Goal: Answer question/provide support: Share knowledge or assist other users

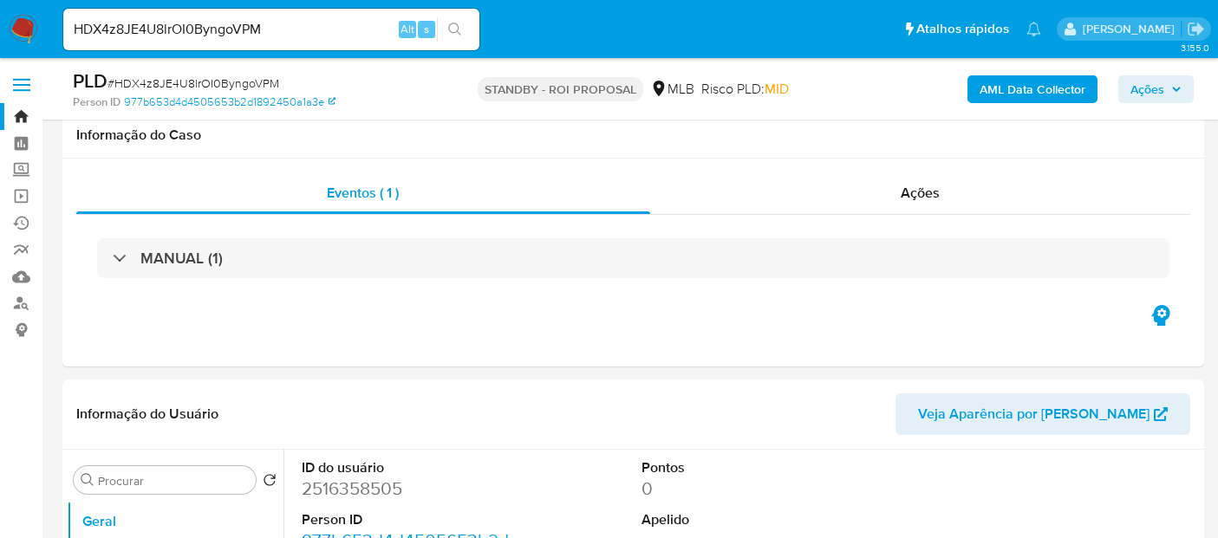
select select "10"
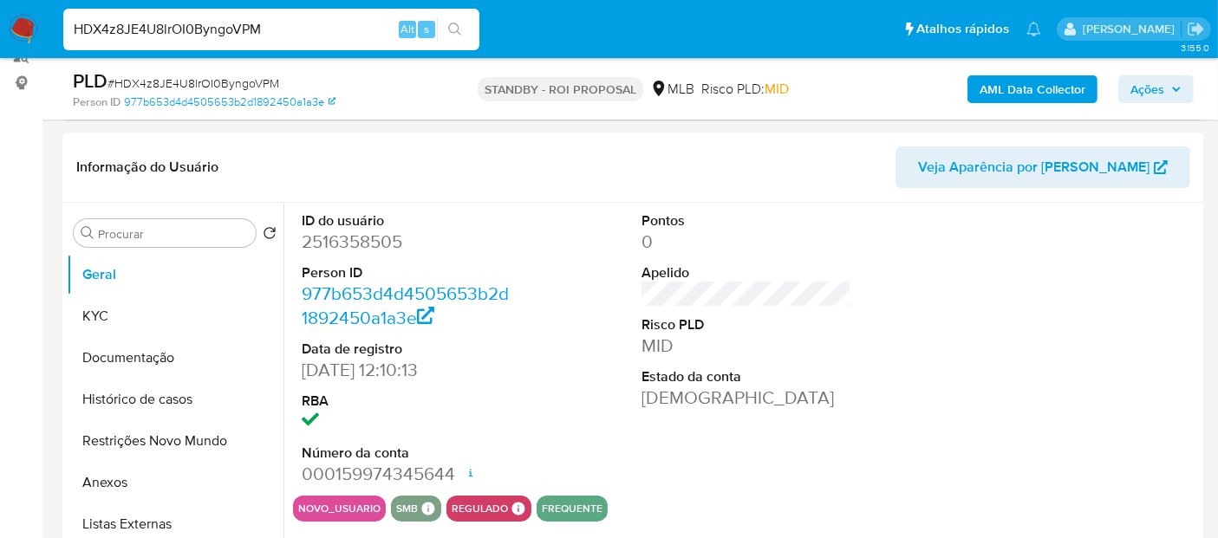
drag, startPoint x: 295, startPoint y: 26, endPoint x: 0, endPoint y: 18, distance: 294.9
click at [0, 18] on nav "Pausado Ver notificaciones HDX4z8JE4U8lrOI0ByngoVPM Alt s Atalhos rápidos Presi…" at bounding box center [609, 29] width 1218 height 58
paste input "JqP8y2g2QR5eIV8xokEO7mqp"
type input "JqP8y2g2QR5eIV8xokEO7mqp"
click at [454, 24] on icon "search-icon" at bounding box center [455, 30] width 14 height 14
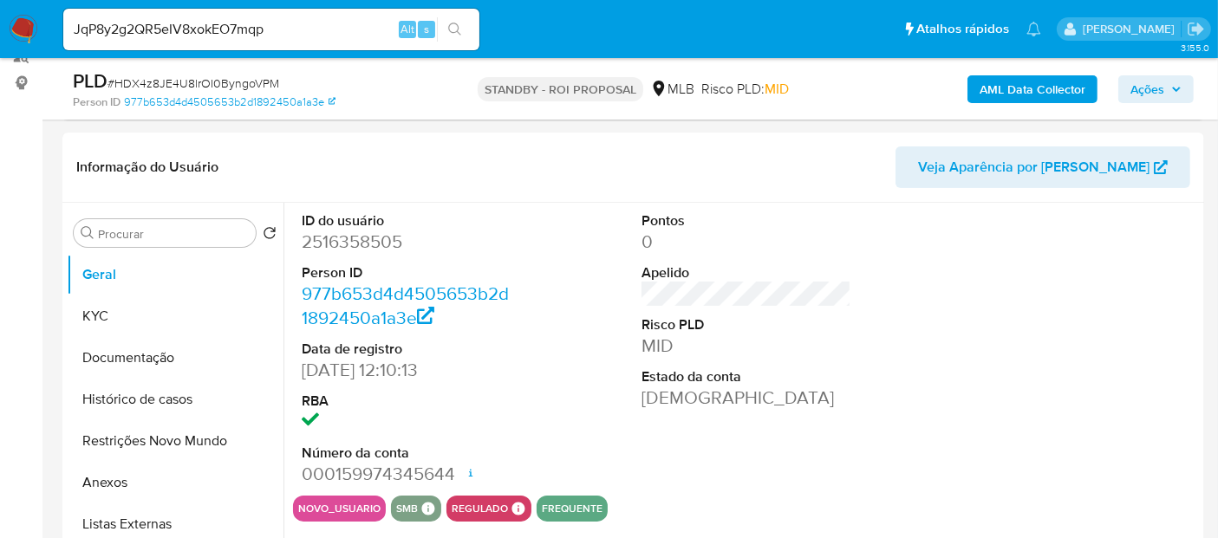
click at [458, 25] on icon "search-icon" at bounding box center [454, 29] width 13 height 13
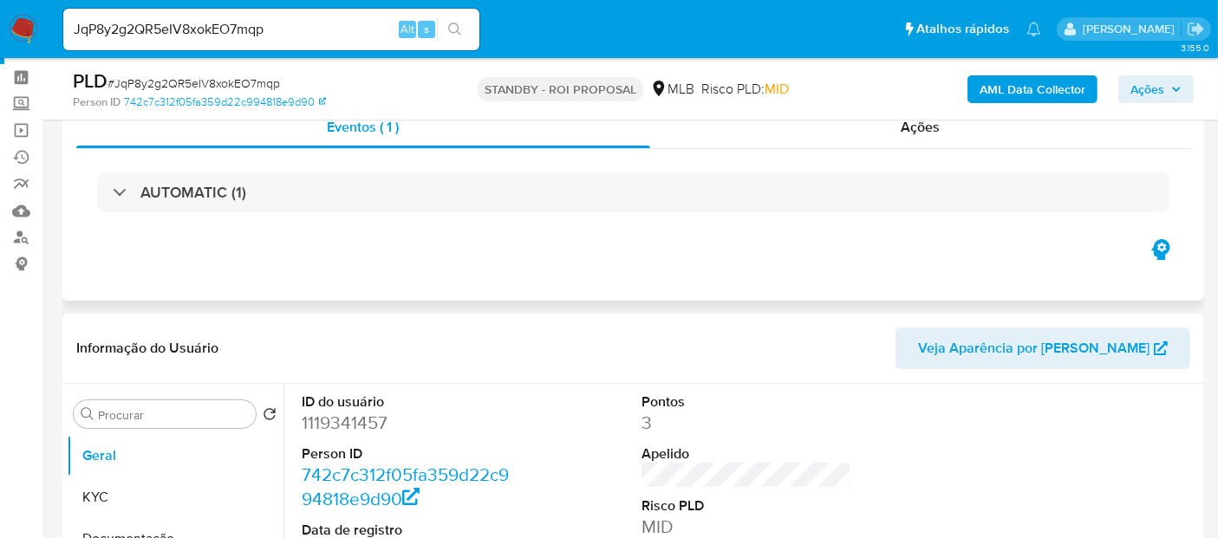
scroll to position [96, 0]
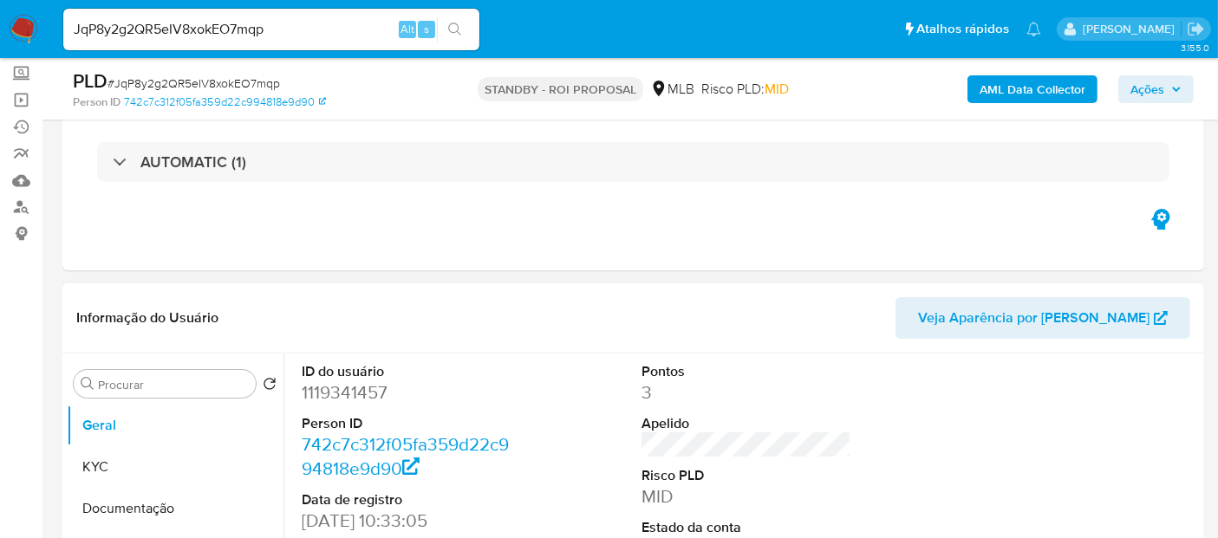
select select "10"
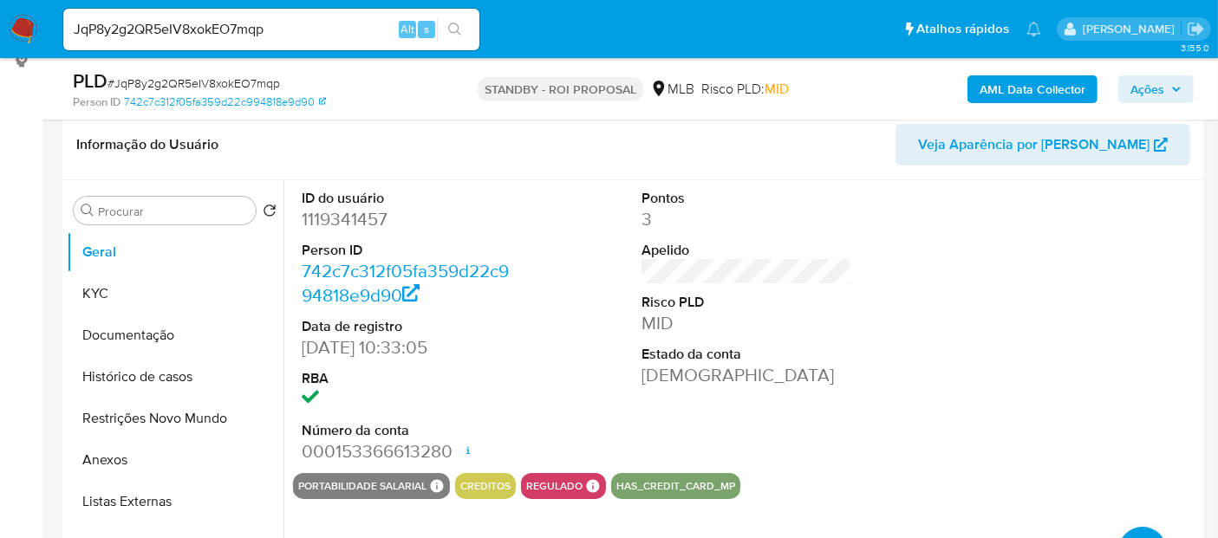
scroll to position [289, 0]
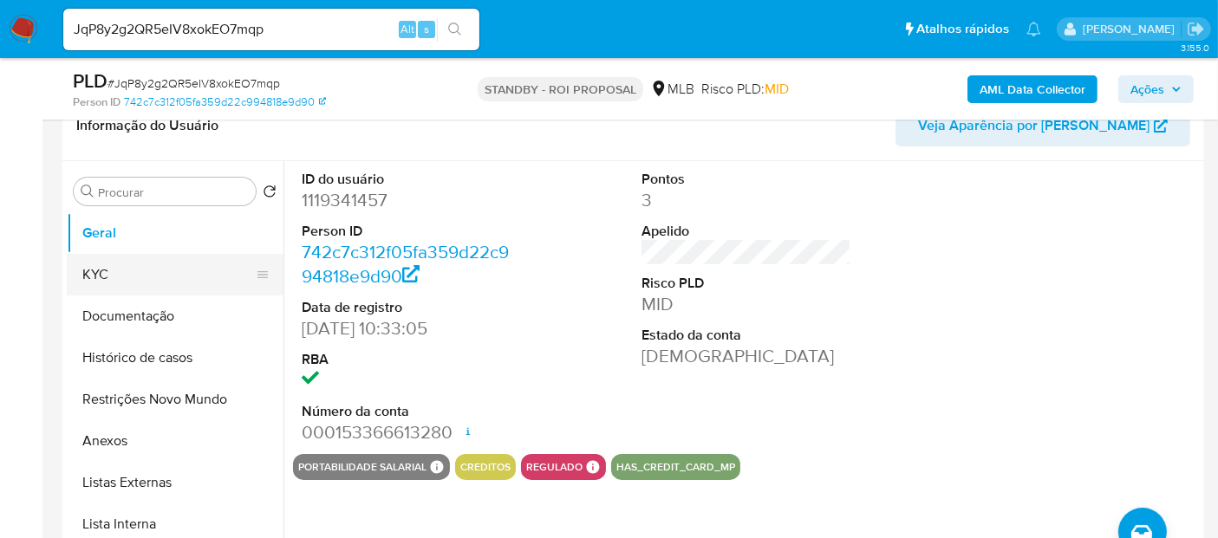
click at [104, 273] on button "KYC" at bounding box center [168, 275] width 203 height 42
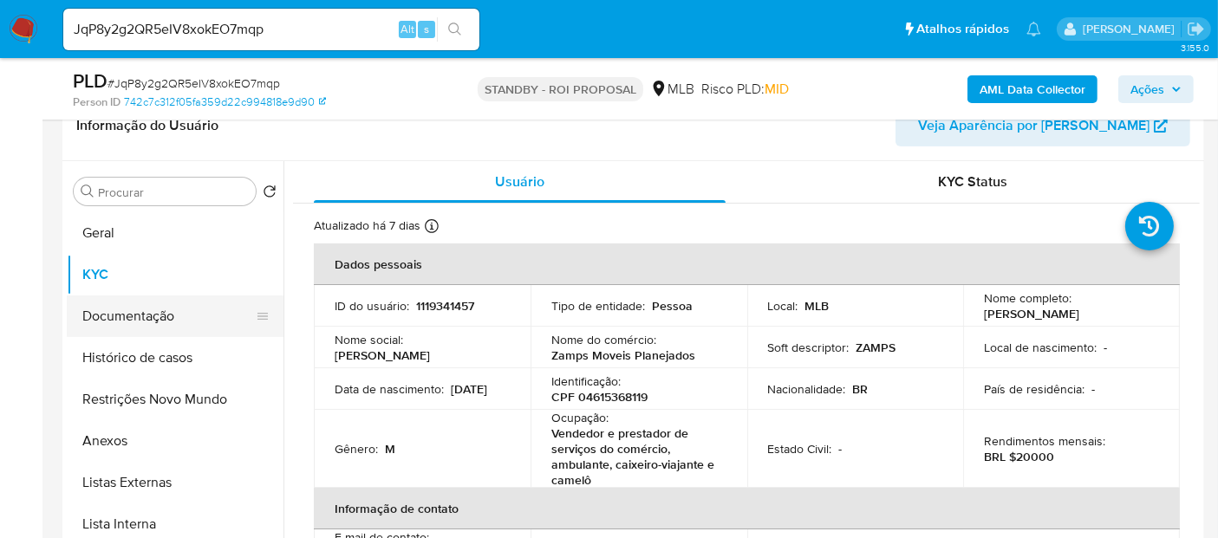
click at [128, 315] on button "Documentação" at bounding box center [168, 317] width 203 height 42
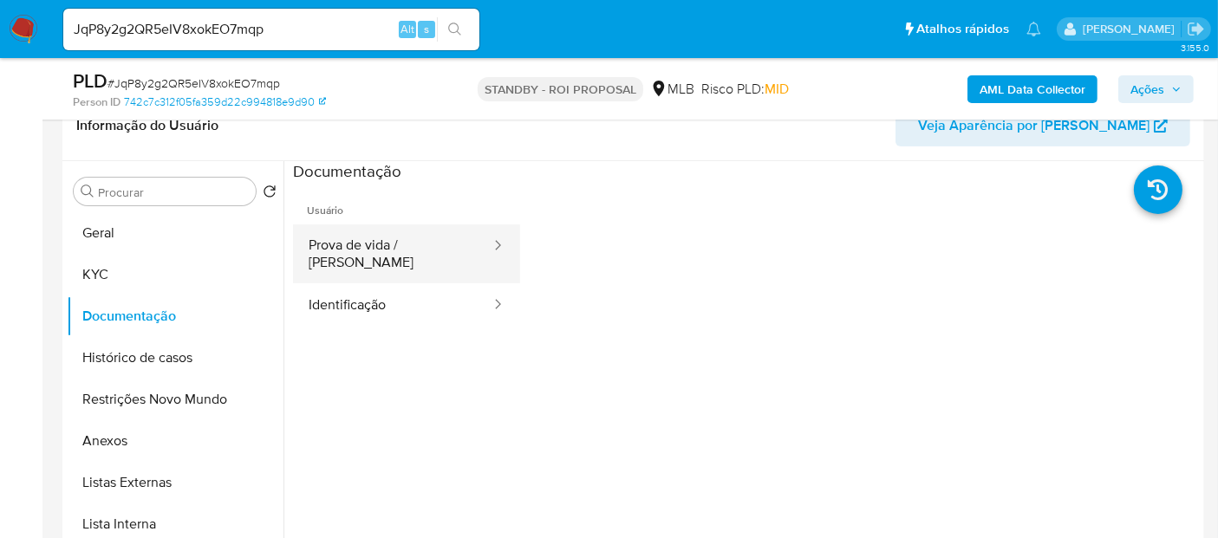
drag, startPoint x: 383, startPoint y: 246, endPoint x: 499, endPoint y: 246, distance: 115.3
click at [385, 246] on button "Prova de vida / [PERSON_NAME]" at bounding box center [392, 254] width 199 height 59
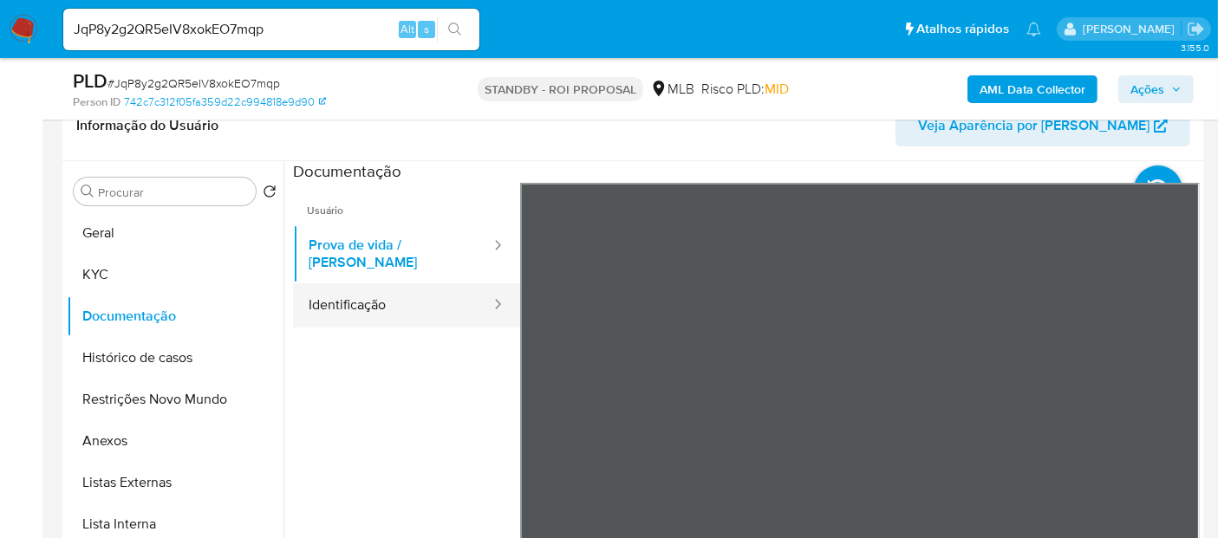
click at [375, 298] on button "Identificação" at bounding box center [392, 306] width 199 height 44
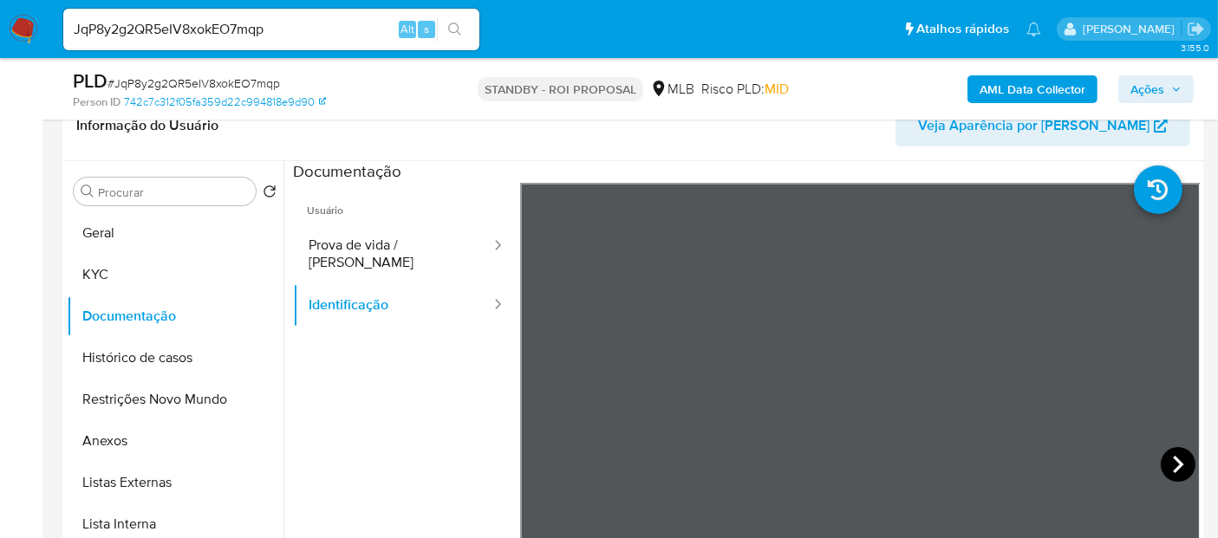
click at [1171, 450] on icon at bounding box center [1178, 464] width 35 height 35
drag, startPoint x: 284, startPoint y: 30, endPoint x: 0, endPoint y: 110, distance: 295.4
paste input "5aP1nRXusaQ5ixF3HX3UqpwV"
type input "5aP1nRXusaQ5ixF3HX3UqpwV"
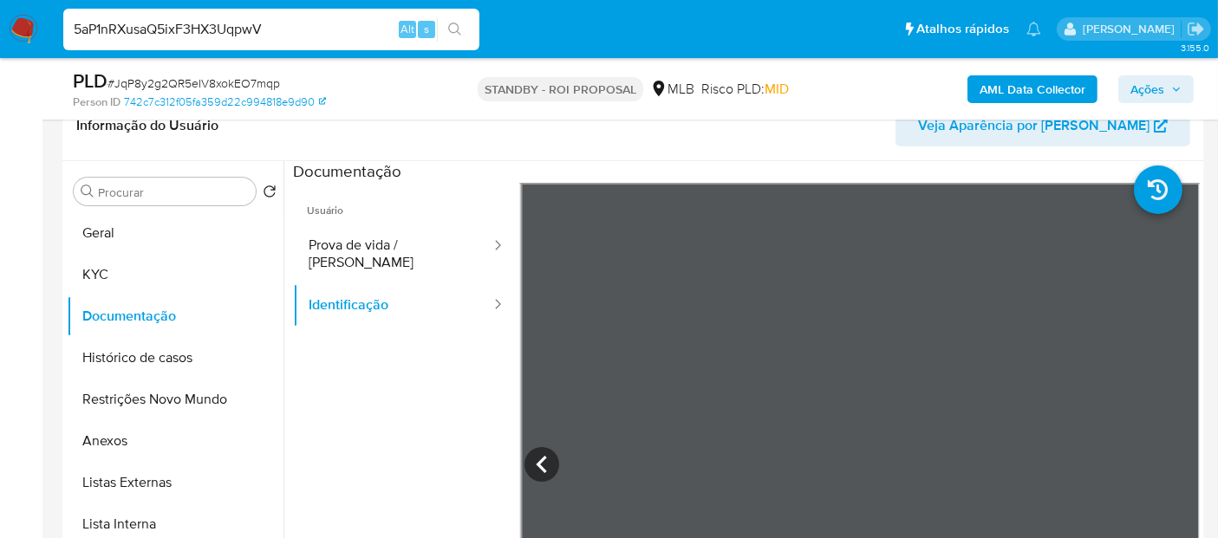
click at [458, 28] on icon "search-icon" at bounding box center [454, 29] width 13 height 13
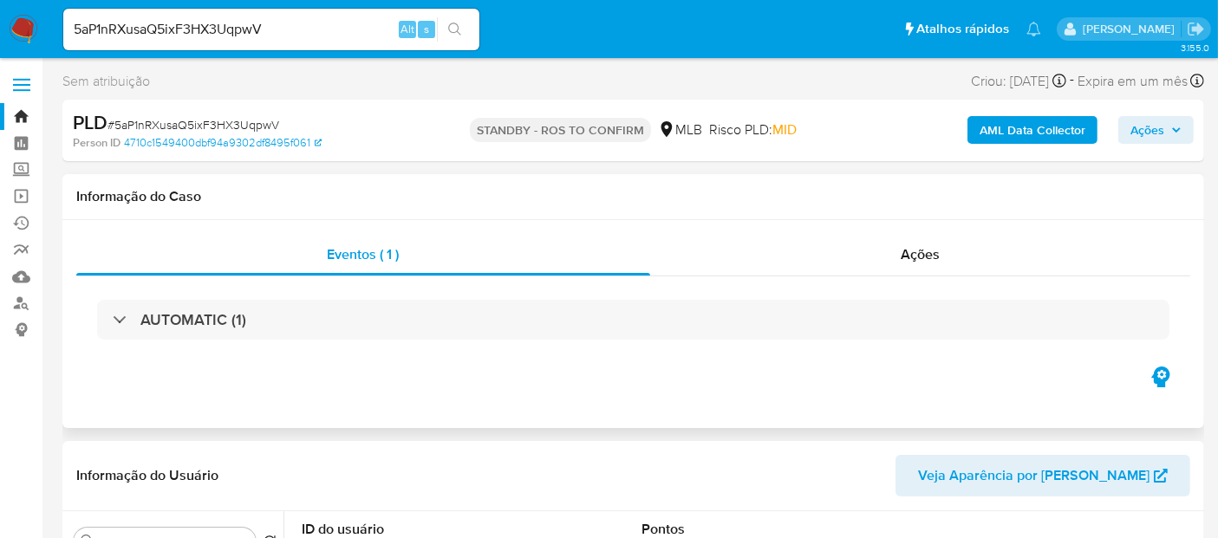
select select "10"
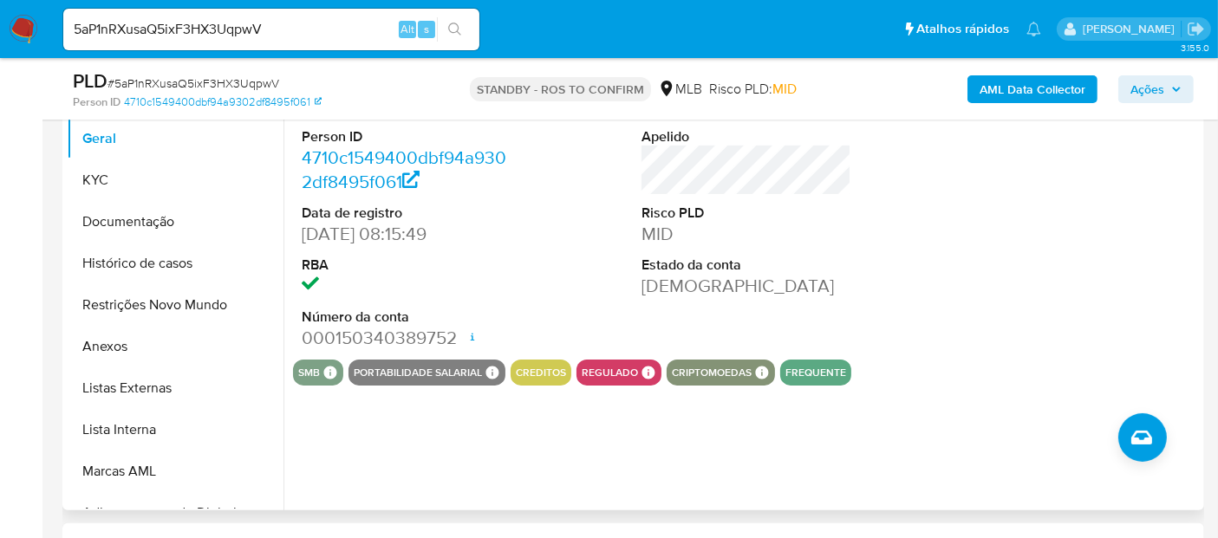
scroll to position [385, 0]
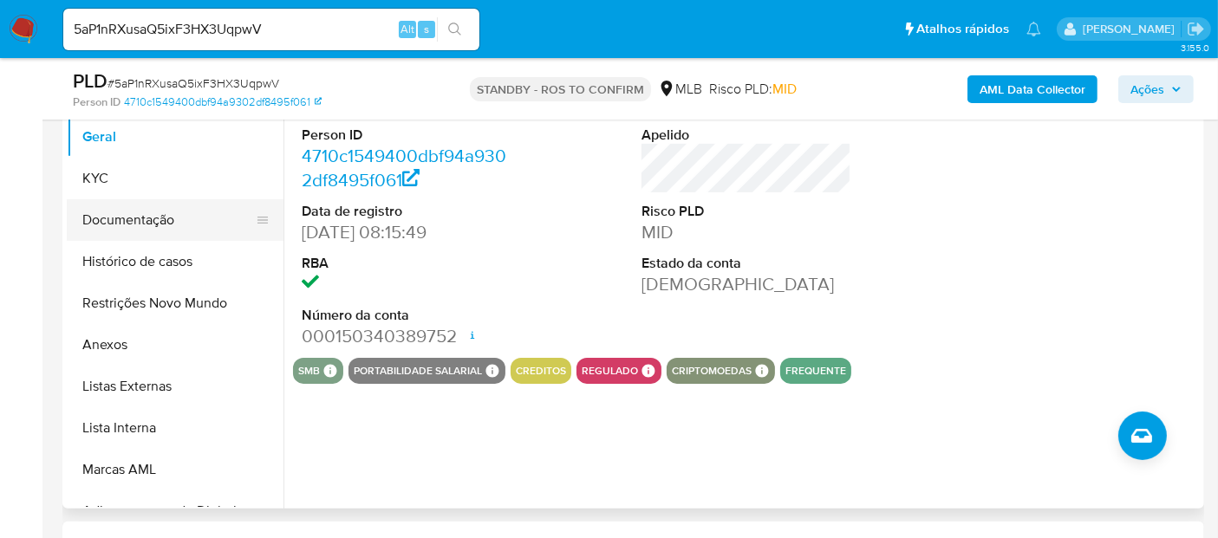
drag, startPoint x: 94, startPoint y: 214, endPoint x: 255, endPoint y: 234, distance: 162.5
click at [95, 214] on button "Documentação" at bounding box center [168, 220] width 203 height 42
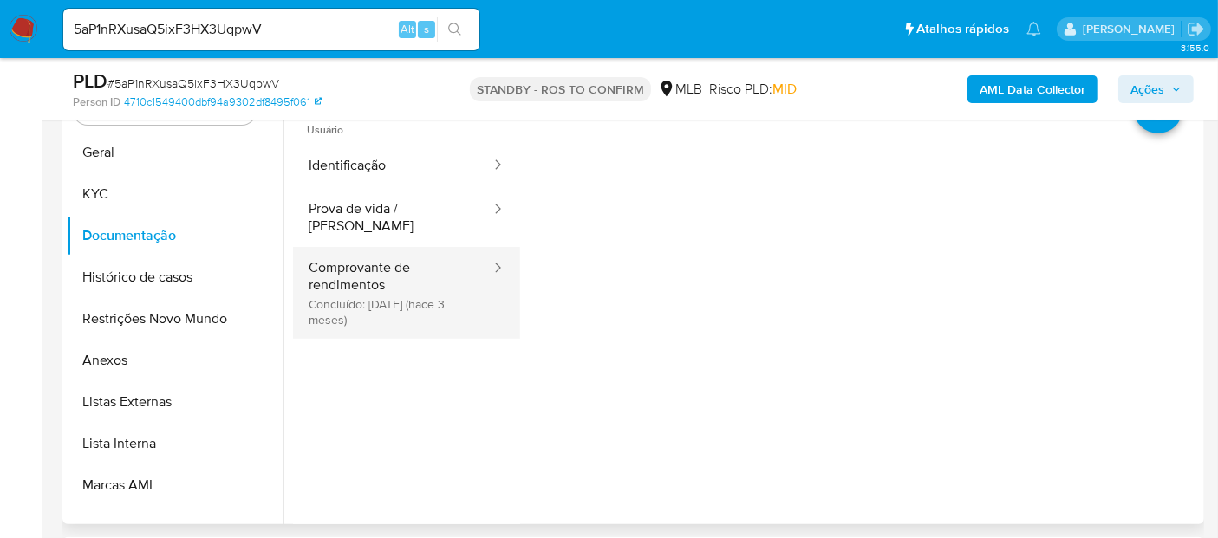
scroll to position [289, 0]
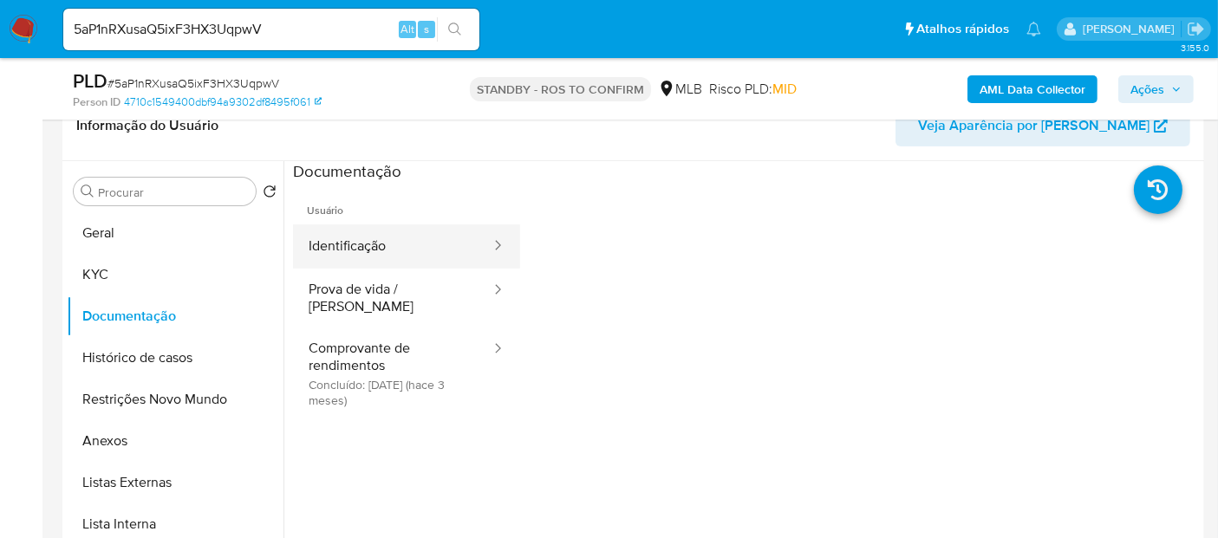
click at [381, 249] on button "Identificação" at bounding box center [392, 247] width 199 height 44
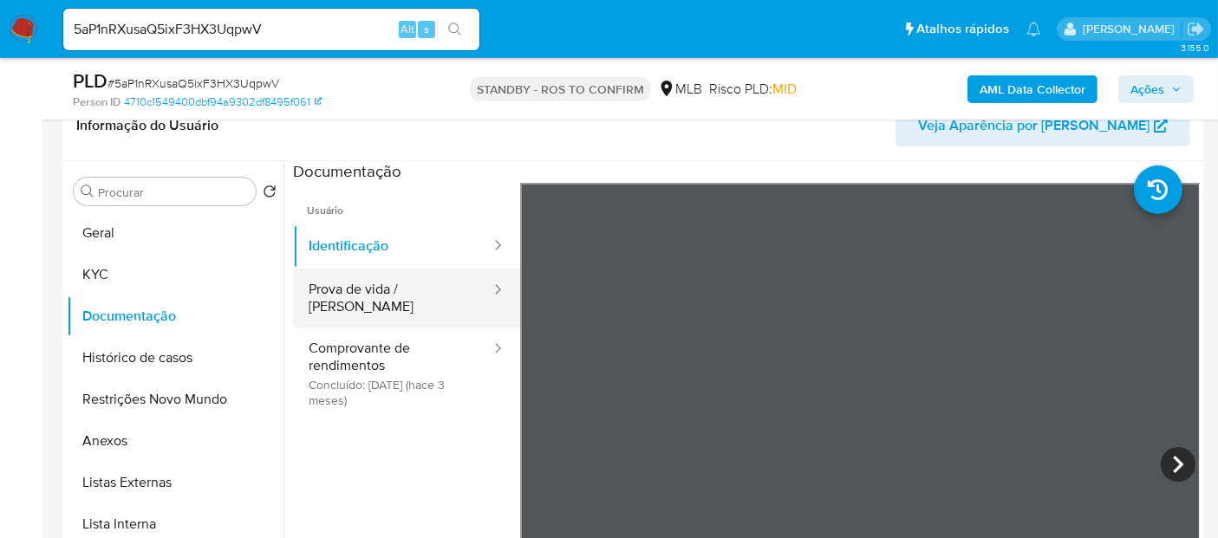
click at [378, 290] on button "Prova de vida / [PERSON_NAME]" at bounding box center [392, 298] width 199 height 59
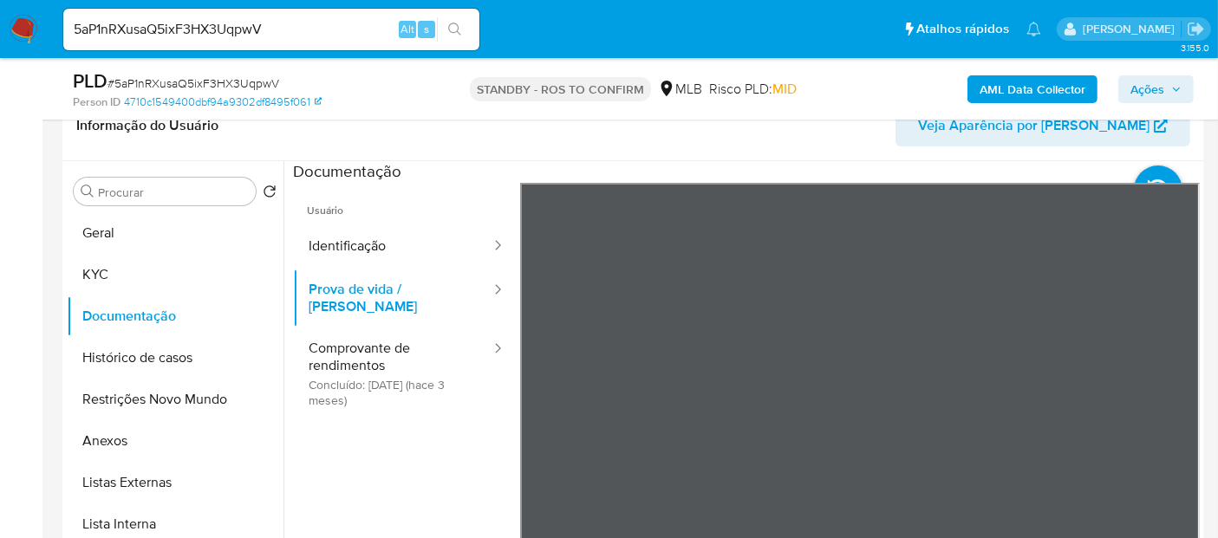
drag, startPoint x: 391, startPoint y: 349, endPoint x: 505, endPoint y: 349, distance: 113.6
click at [391, 349] on button "Comprovante de rendimentos Concluído: [DATE] (hace 3 meses)" at bounding box center [392, 374] width 199 height 92
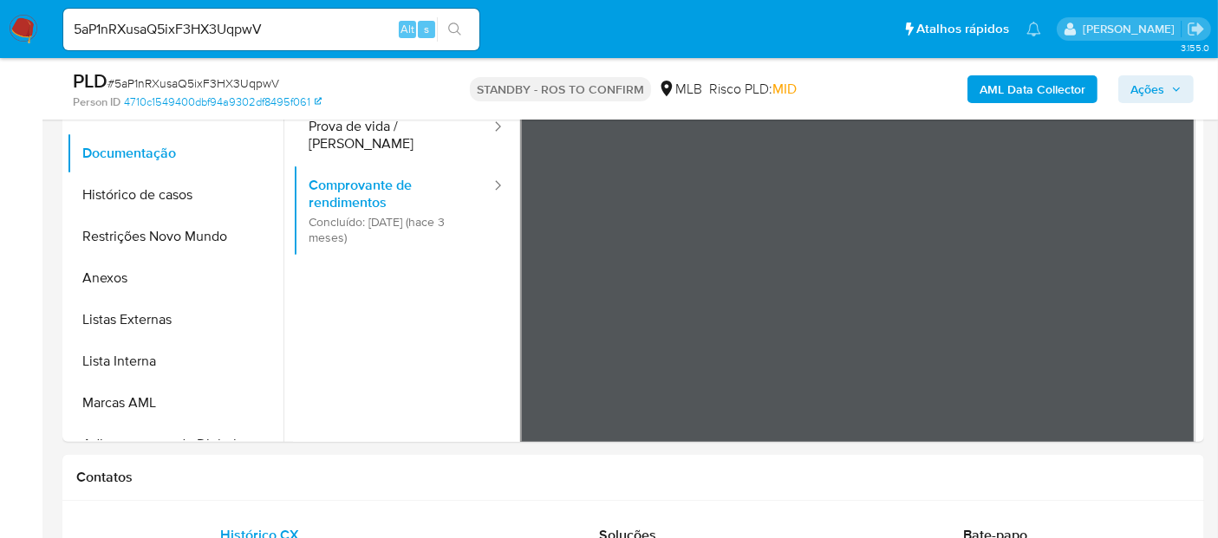
scroll to position [366, 0]
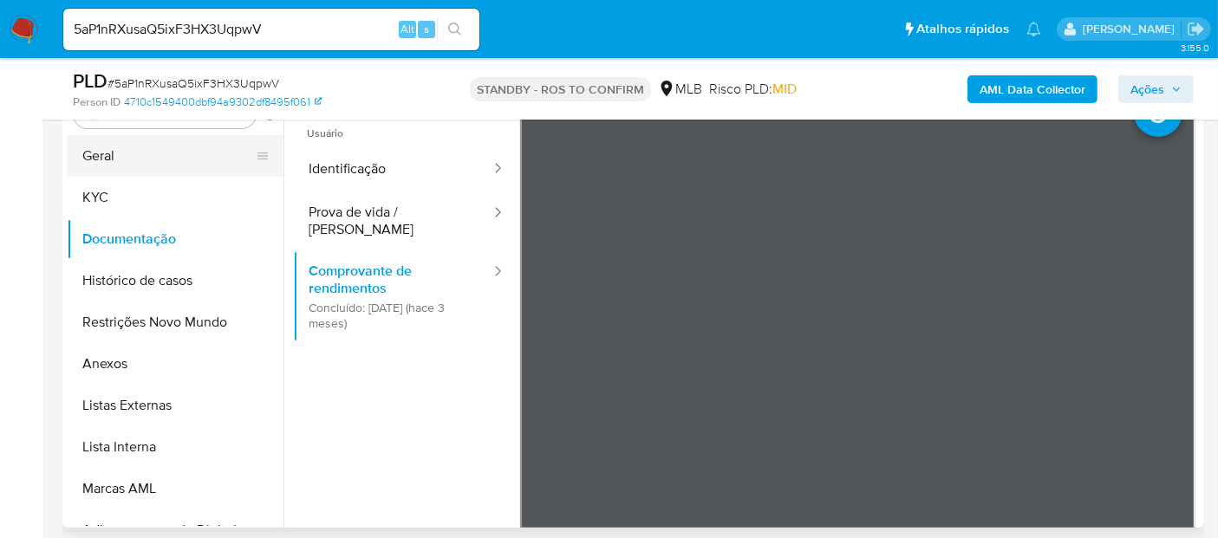
click at [125, 158] on button "Geral" at bounding box center [168, 156] width 203 height 42
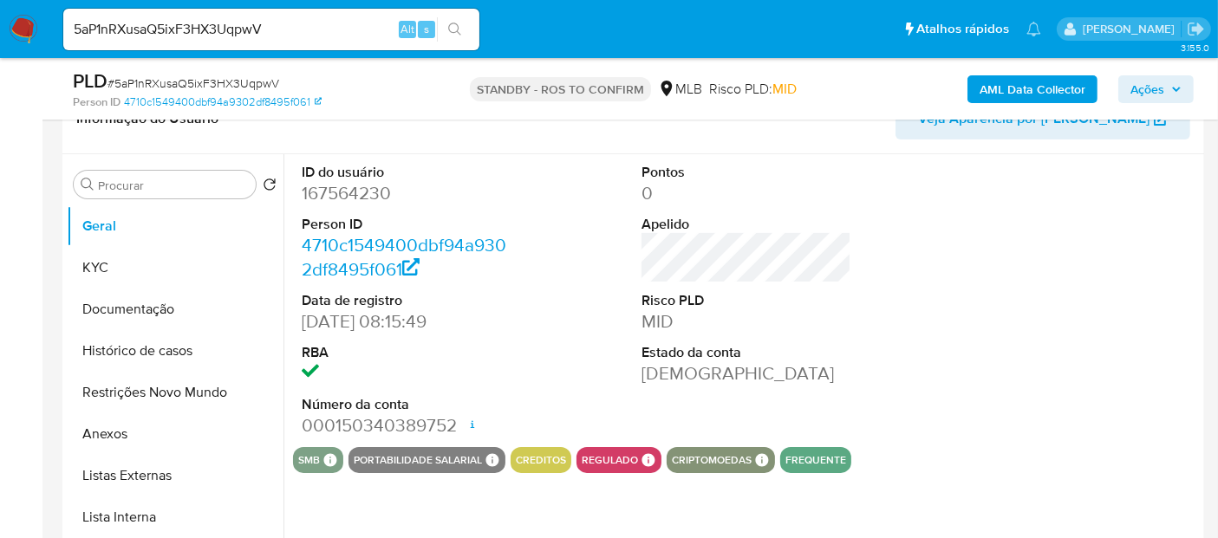
scroll to position [270, 0]
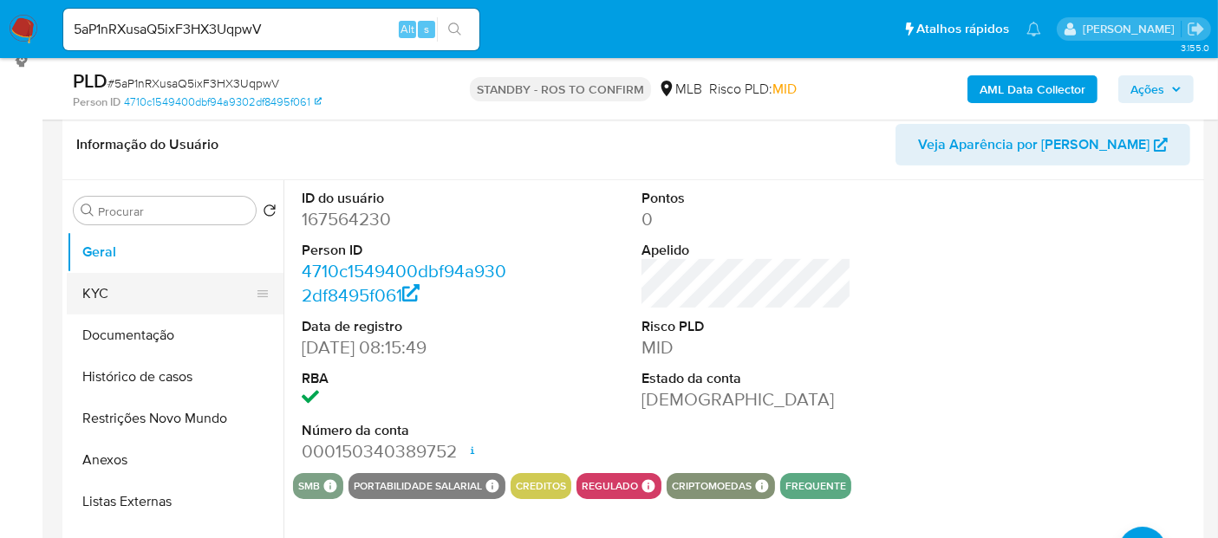
click at [87, 292] on button "KYC" at bounding box center [168, 294] width 203 height 42
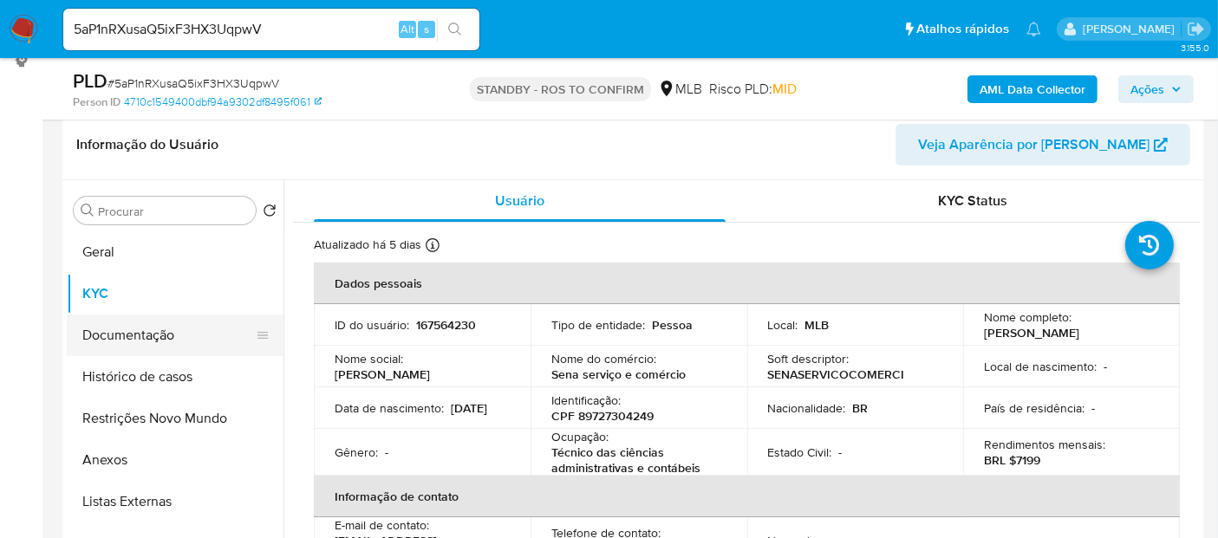
click at [163, 339] on button "Documentação" at bounding box center [168, 336] width 203 height 42
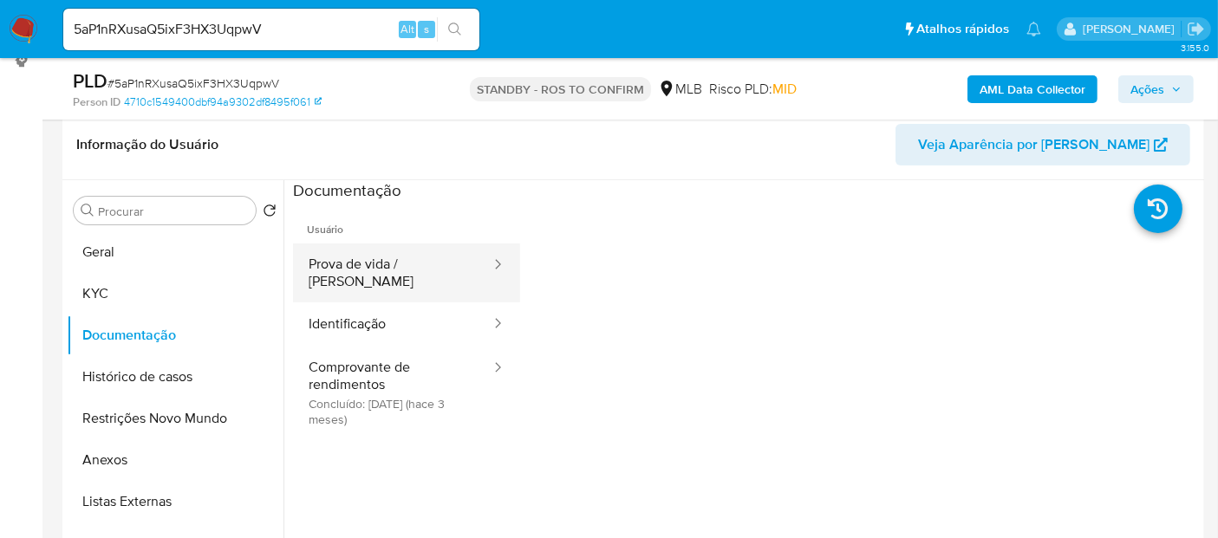
click at [374, 273] on button "Prova de vida / [PERSON_NAME]" at bounding box center [392, 273] width 199 height 59
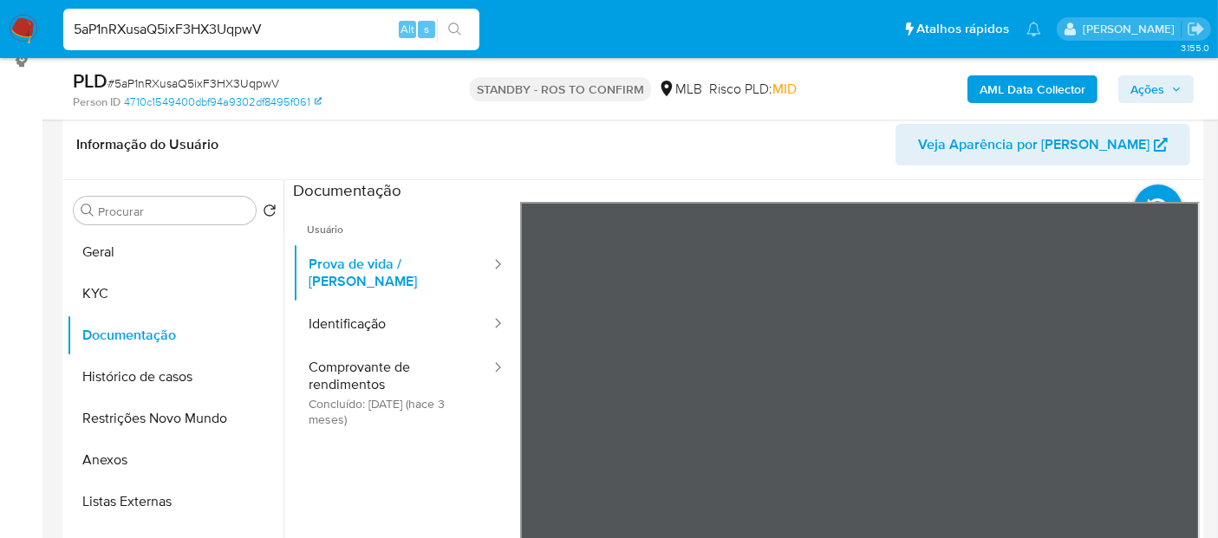
drag, startPoint x: 310, startPoint y: 32, endPoint x: 0, endPoint y: 20, distance: 310.7
click at [0, 20] on nav "Pausado Ver notificaciones 5aP1nRXusaQ5ixF3HX3UqpwV Alt s Atalhos rápidos Presi…" at bounding box center [609, 29] width 1218 height 58
paste input "THmrCYxGVDfd2rMbD09gDRUP"
type input "THmrCYxGVDfd2rMbD09gDRUP"
click at [453, 27] on icon "search-icon" at bounding box center [455, 30] width 14 height 14
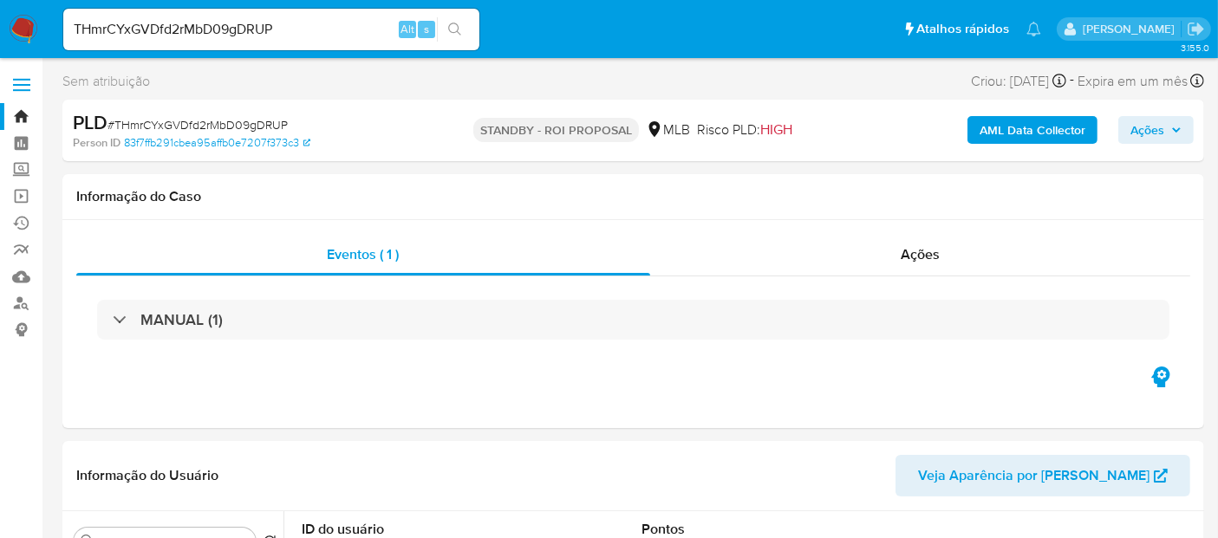
select select "10"
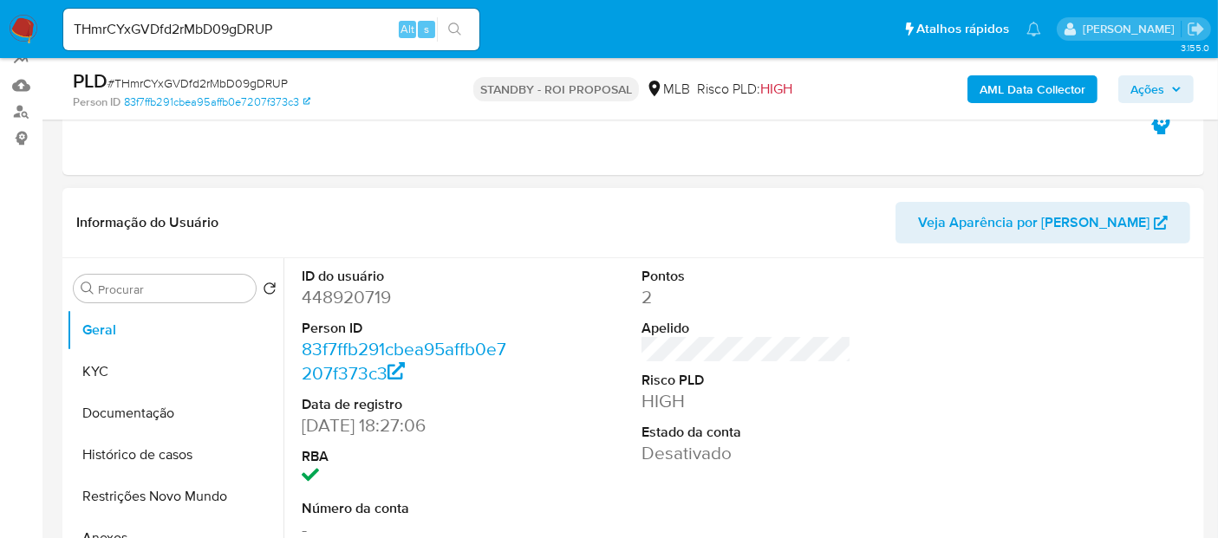
scroll to position [193, 0]
click at [145, 374] on button "KYC" at bounding box center [168, 371] width 203 height 42
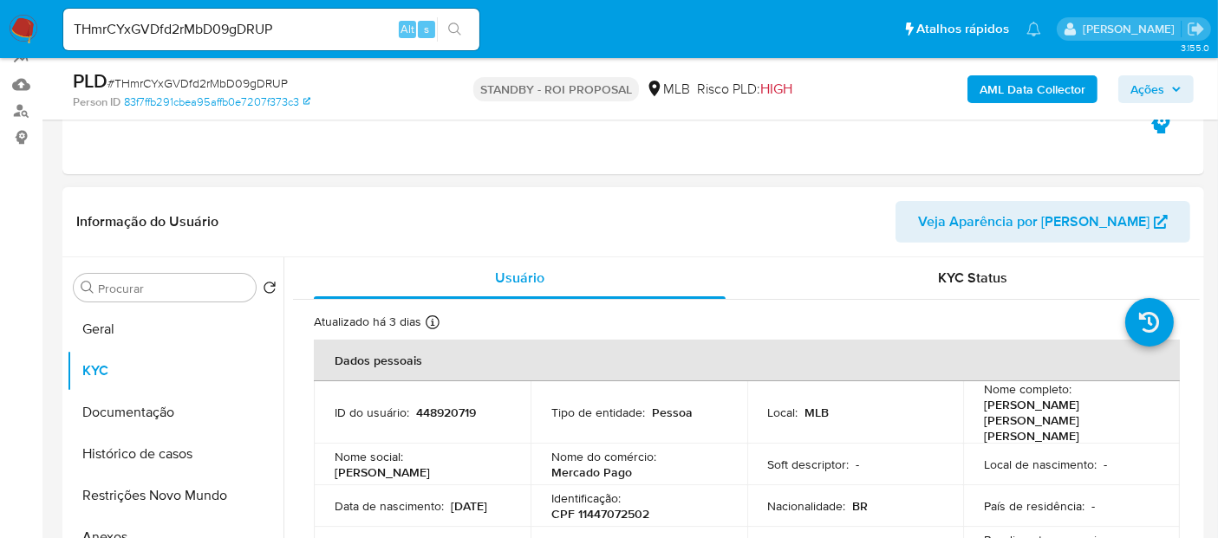
drag, startPoint x: 334, startPoint y: 494, endPoint x: 402, endPoint y: 495, distance: 68.5
click at [402, 499] on div "Data [PERSON_NAME] : [DEMOGRAPHIC_DATA]" at bounding box center [422, 507] width 175 height 16
drag, startPoint x: 160, startPoint y: 408, endPoint x: 318, endPoint y: 409, distance: 157.8
click at [160, 409] on button "Documentação" at bounding box center [175, 413] width 217 height 42
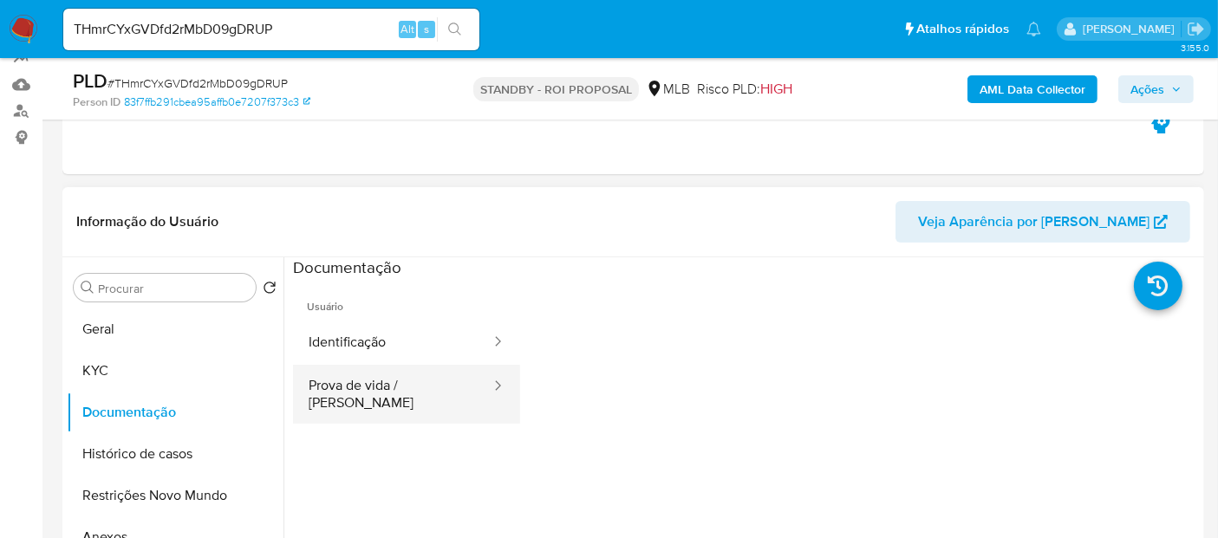
drag, startPoint x: 394, startPoint y: 338, endPoint x: 483, endPoint y: 368, distance: 94.1
click at [393, 338] on button "Identificação" at bounding box center [392, 343] width 199 height 44
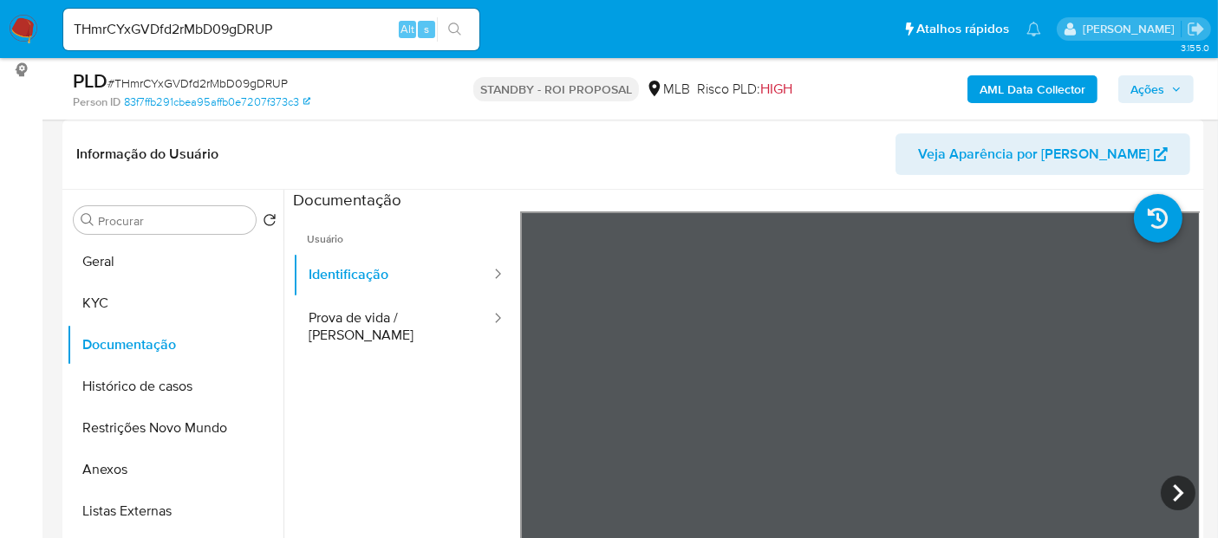
scroll to position [388, 0]
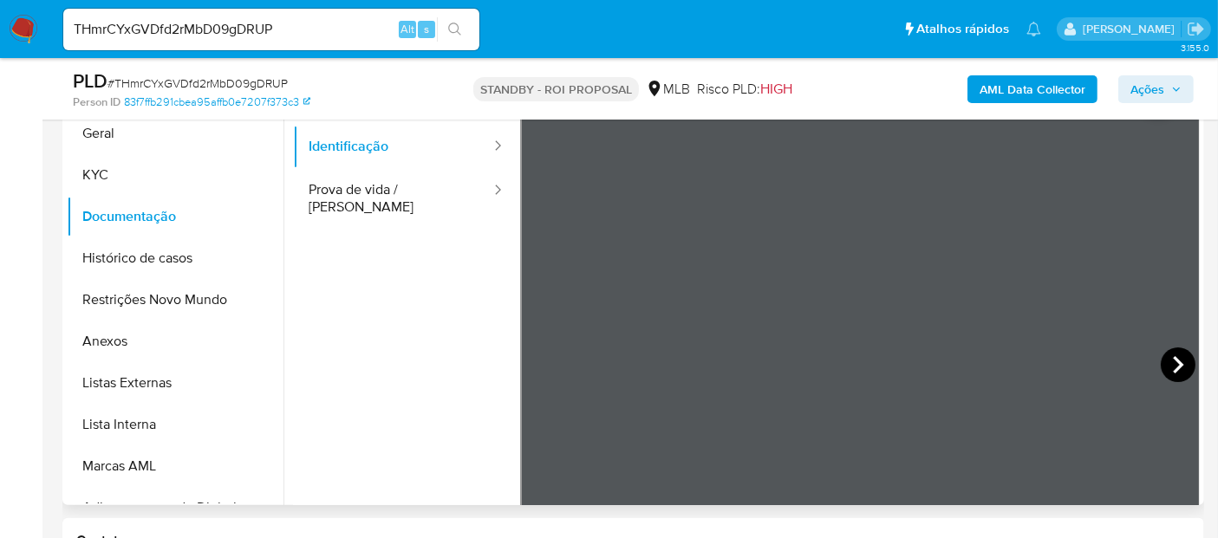
click at [1169, 362] on icon at bounding box center [1178, 365] width 35 height 35
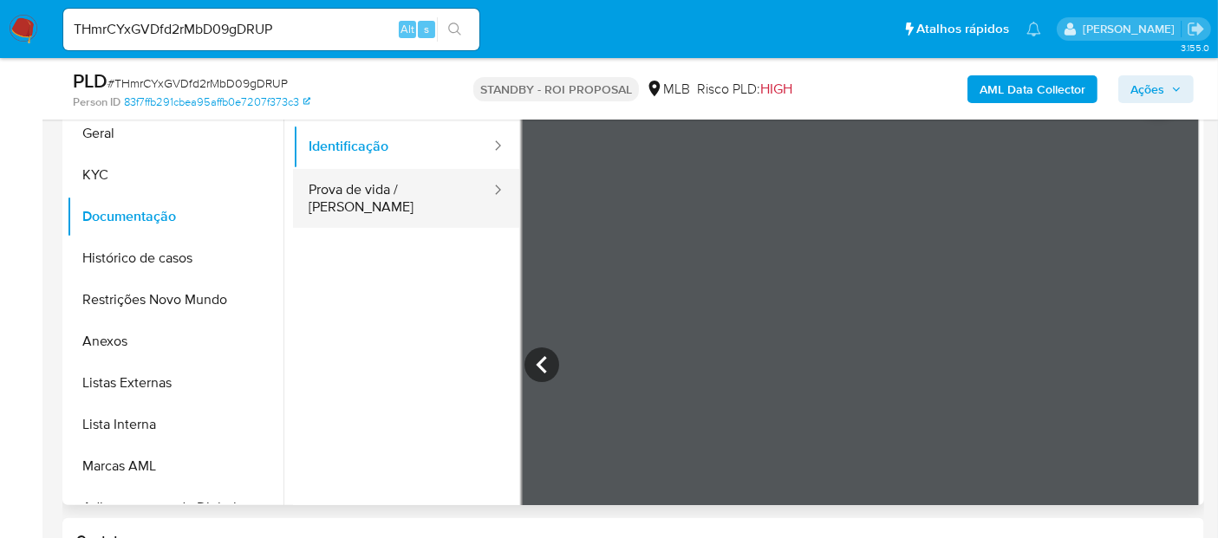
click at [369, 209] on button "Prova de vida / [PERSON_NAME]" at bounding box center [392, 198] width 199 height 59
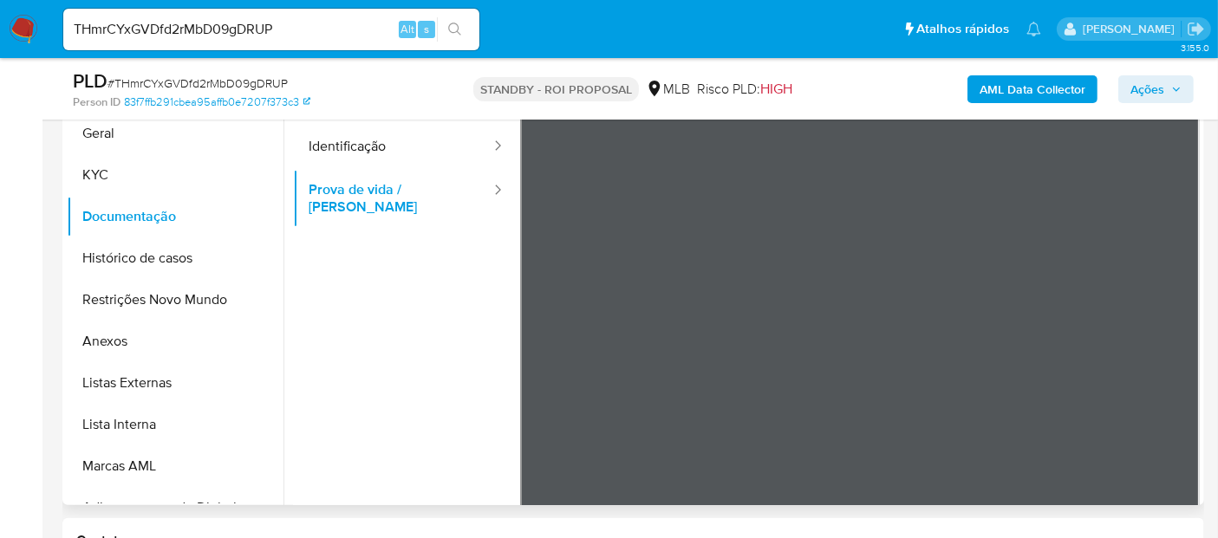
drag, startPoint x: 146, startPoint y: 265, endPoint x: 396, endPoint y: 265, distance: 250.6
click at [146, 265] on button "Histórico de casos" at bounding box center [175, 259] width 217 height 42
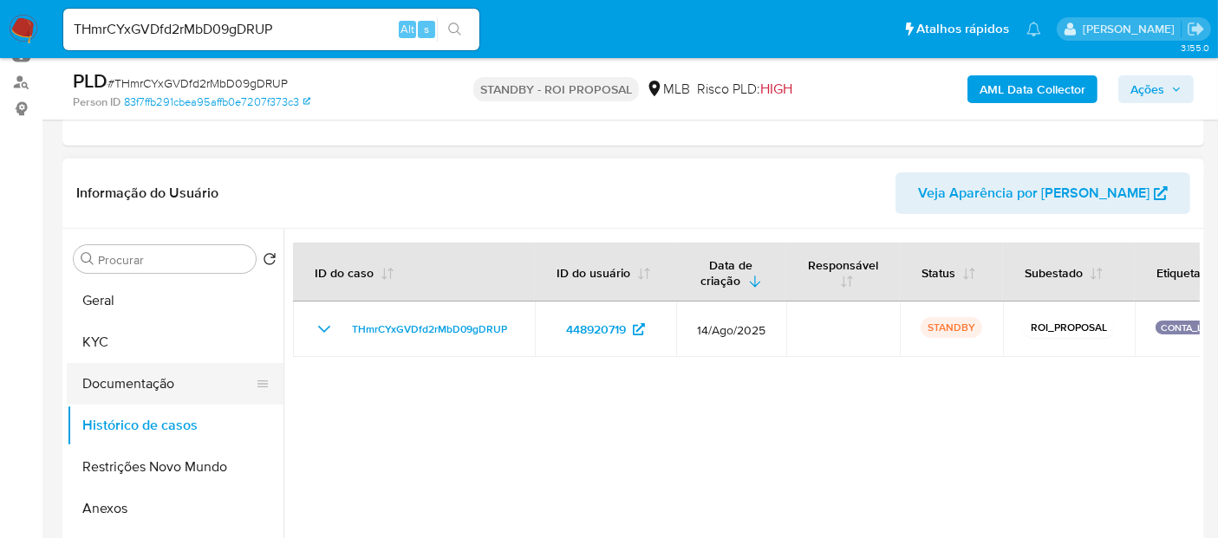
scroll to position [196, 0]
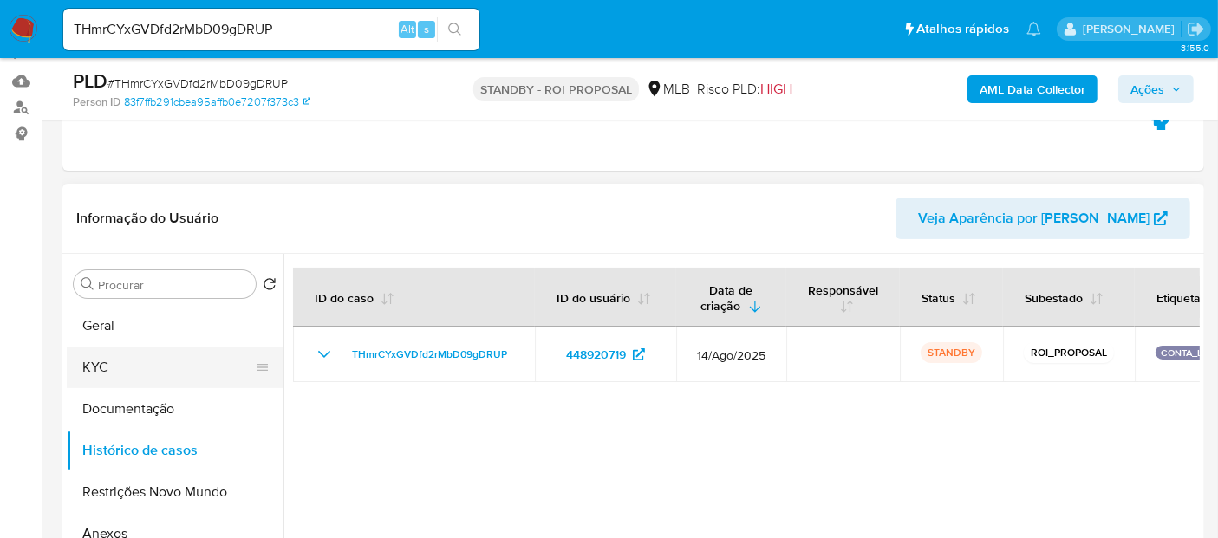
drag, startPoint x: 106, startPoint y: 321, endPoint x: 106, endPoint y: 353, distance: 32.1
click at [106, 321] on button "Geral" at bounding box center [175, 326] width 217 height 42
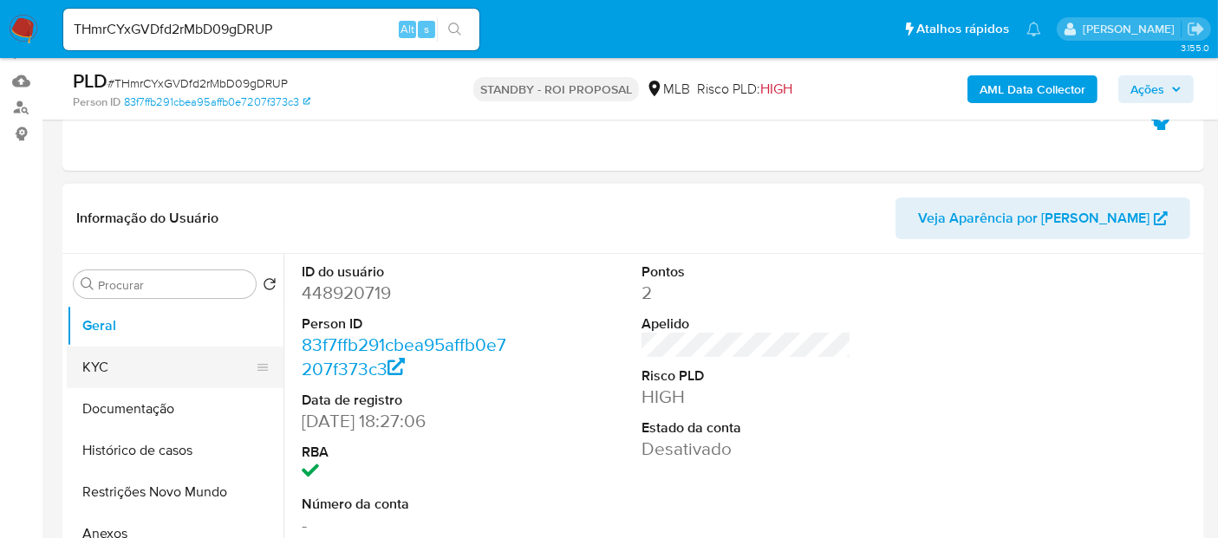
drag, startPoint x: 101, startPoint y: 366, endPoint x: 121, endPoint y: 369, distance: 19.3
click at [101, 366] on button "KYC" at bounding box center [168, 368] width 203 height 42
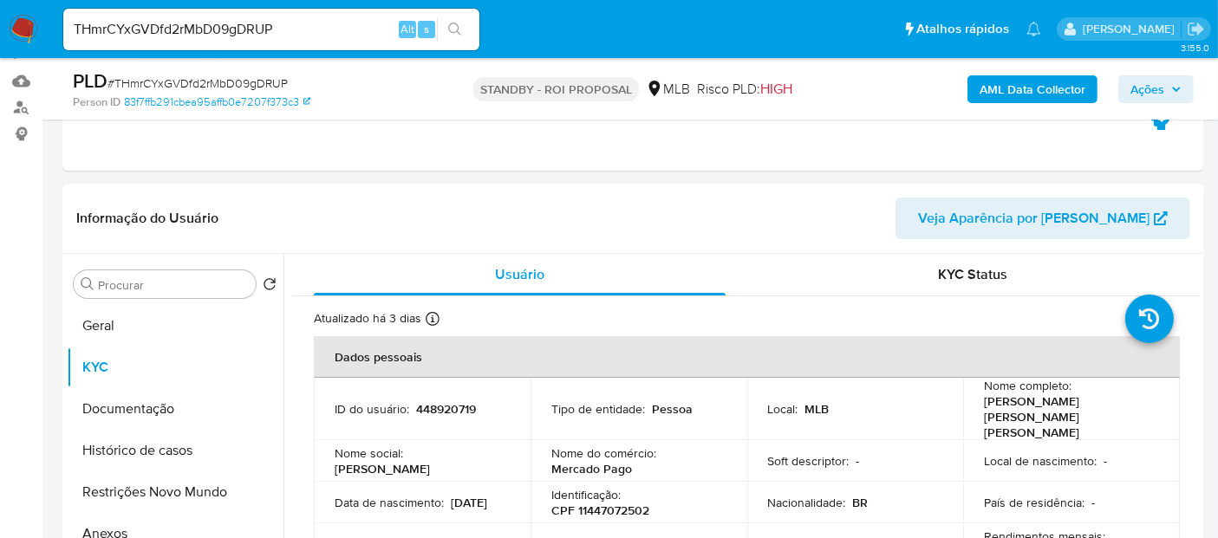
drag, startPoint x: 331, startPoint y: 492, endPoint x: 469, endPoint y: 492, distance: 137.9
click at [469, 492] on td "Data [PERSON_NAME] : [DEMOGRAPHIC_DATA]" at bounding box center [422, 503] width 217 height 42
copy p "[DATE]"
drag, startPoint x: 126, startPoint y: 329, endPoint x: 240, endPoint y: 328, distance: 114.5
click at [127, 328] on button "Geral" at bounding box center [168, 326] width 203 height 42
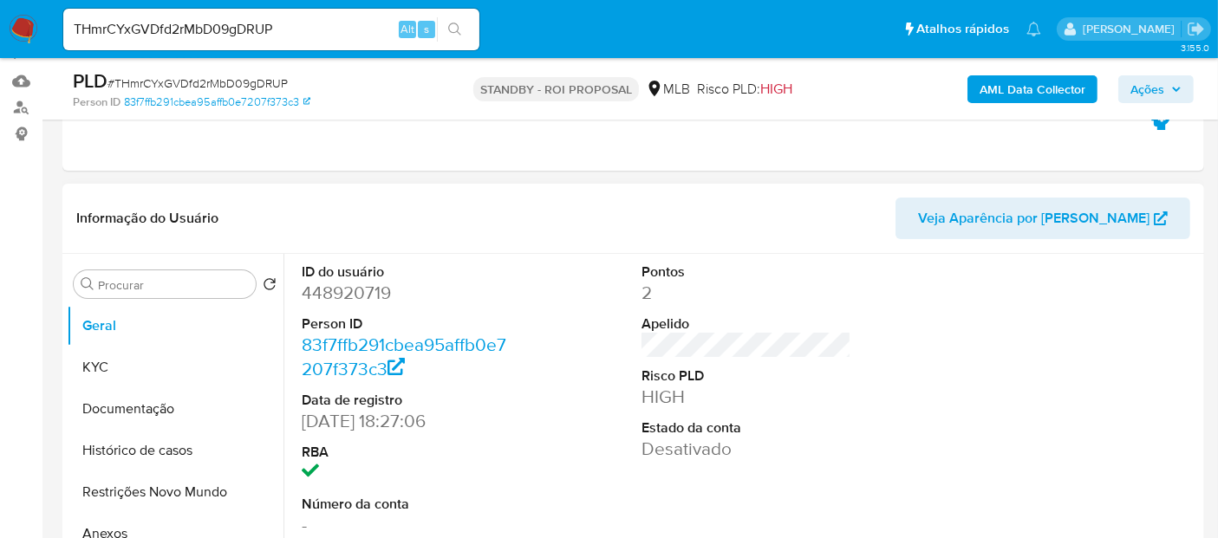
scroll to position [292, 0]
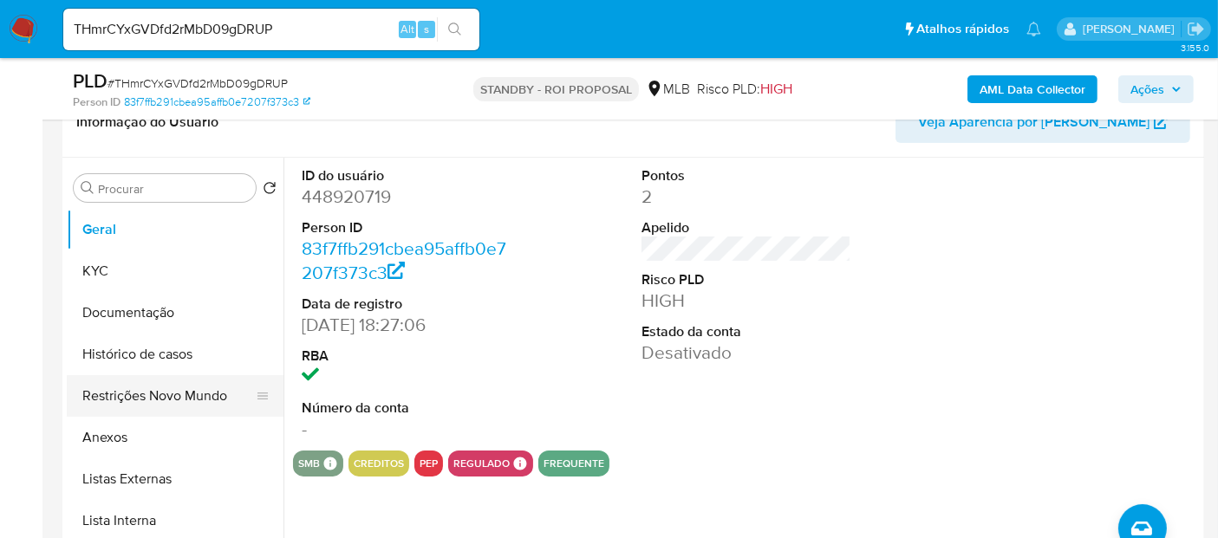
drag, startPoint x: 163, startPoint y: 392, endPoint x: 227, endPoint y: 392, distance: 64.2
click at [168, 391] on button "Restrições Novo Mundo" at bounding box center [168, 396] width 203 height 42
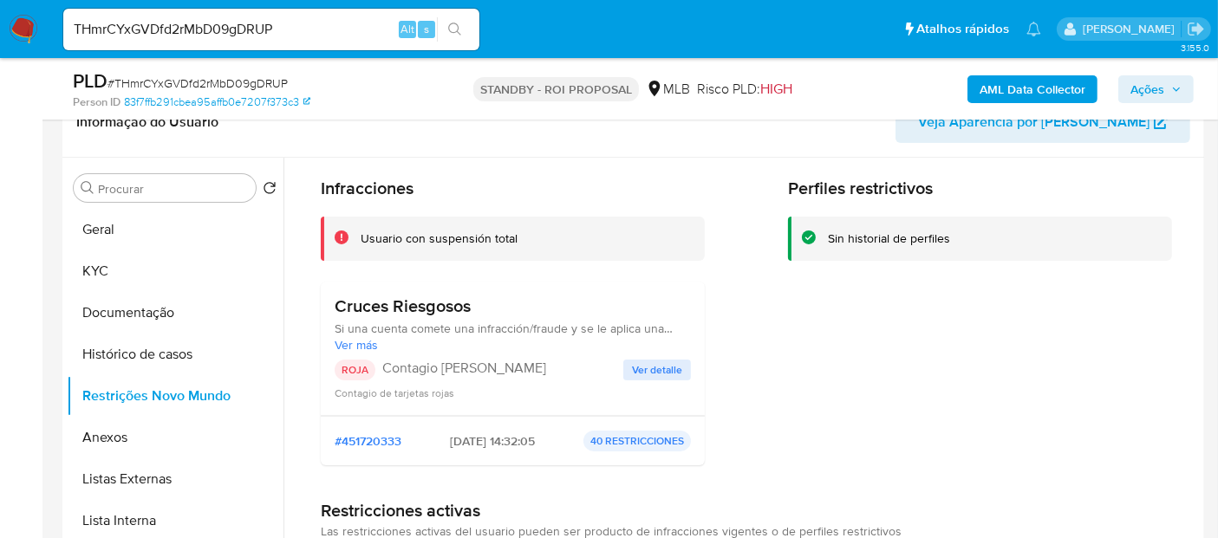
scroll to position [193, 0]
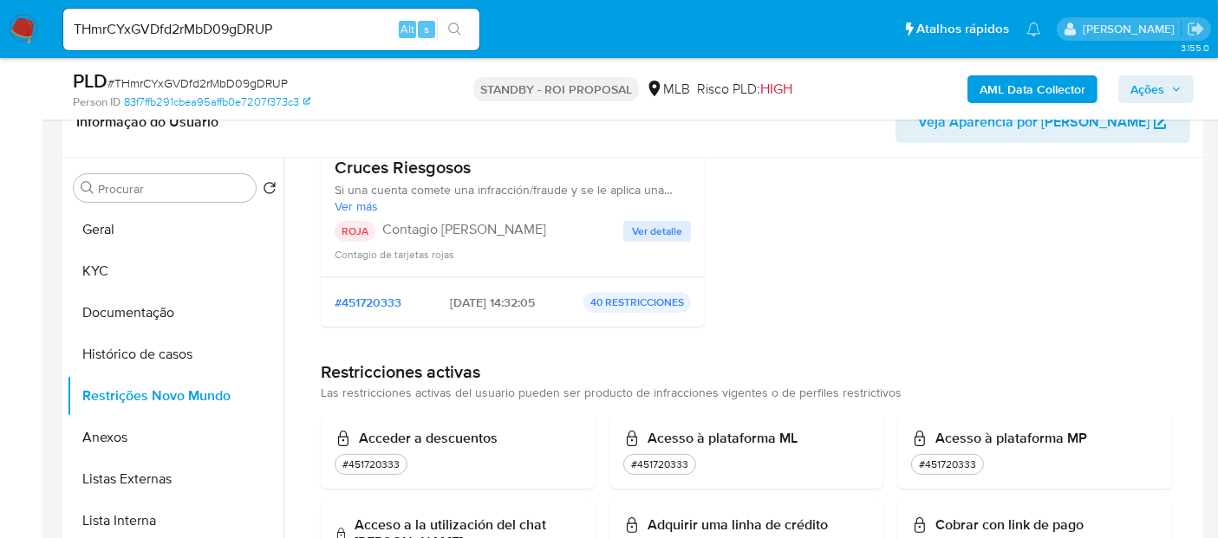
drag, startPoint x: 663, startPoint y: 215, endPoint x: 669, endPoint y: 224, distance: 10.1
click at [663, 218] on div "Cruces Riesgosos Si una cuenta comete una infracción/fraude y se le aplica una …" at bounding box center [513, 210] width 356 height 106
click at [669, 227] on span "Ver detalle" at bounding box center [657, 231] width 50 height 17
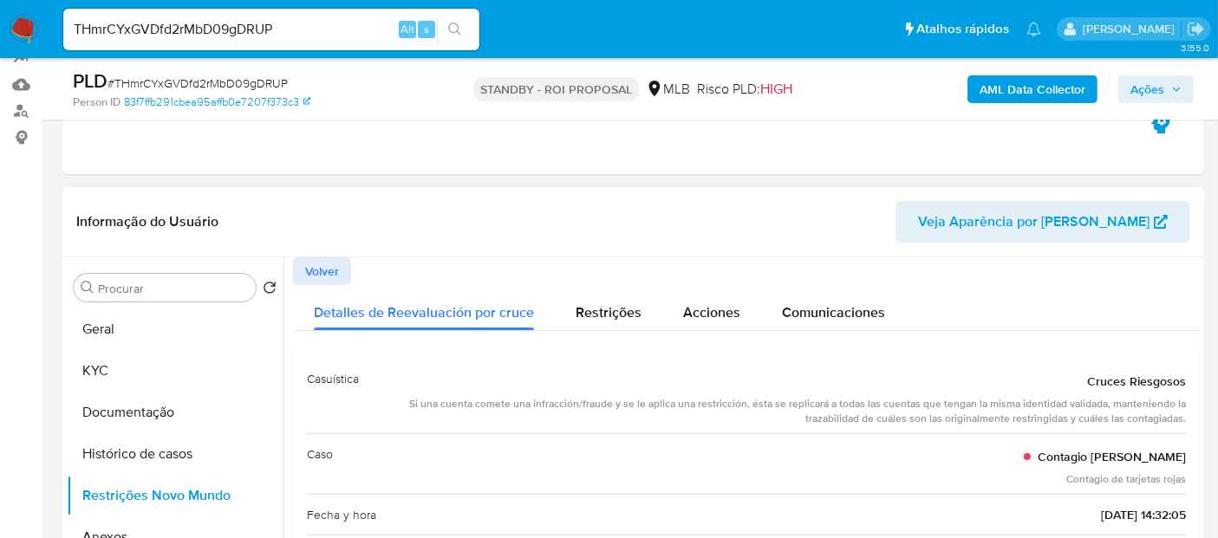
click at [323, 263] on span "Volver" at bounding box center [322, 271] width 34 height 24
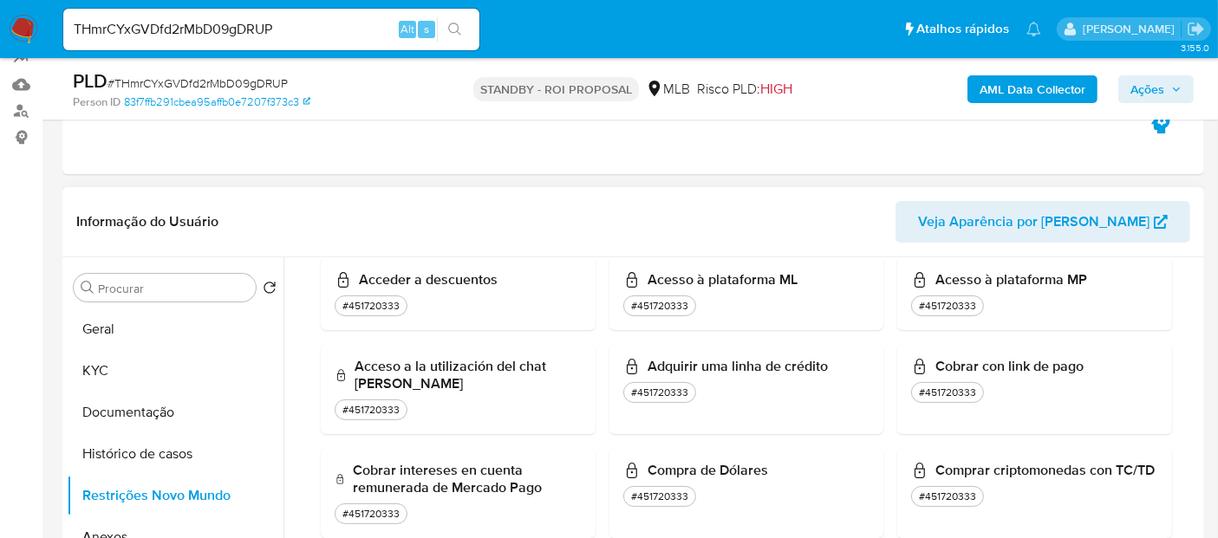
scroll to position [481, 0]
